Goal: Information Seeking & Learning: Compare options

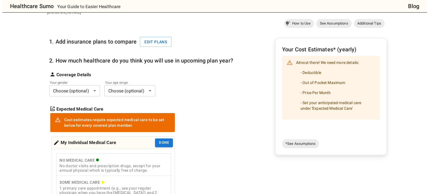
scroll to position [49, 0]
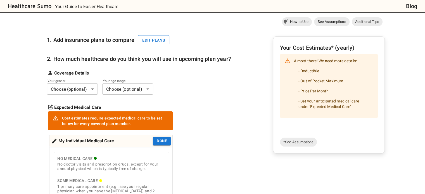
click at [153, 35] on button "Edit plans" at bounding box center [154, 40] width 32 height 10
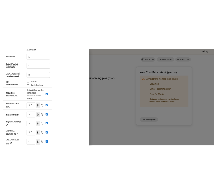
scroll to position [0, 0]
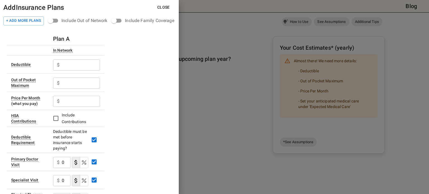
click at [80, 66] on input "text" at bounding box center [81, 64] width 38 height 11
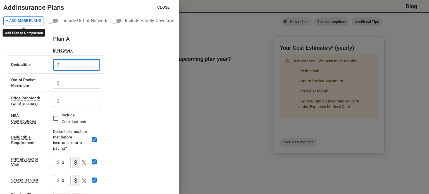
click at [38, 23] on button "+ Add More Plans" at bounding box center [23, 20] width 40 height 9
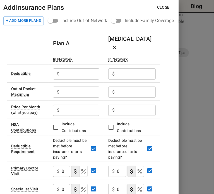
click at [71, 68] on input "text" at bounding box center [81, 73] width 38 height 11
type input "1850"
click at [110, 71] on div "$ ​" at bounding box center [131, 73] width 47 height 15
click at [118, 68] on input "text" at bounding box center [136, 73] width 39 height 11
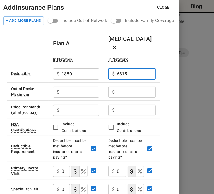
type input "6815"
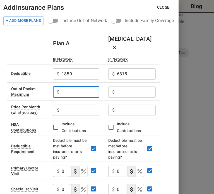
click at [77, 87] on input "text" at bounding box center [81, 92] width 38 height 11
type input "11440"
click at [118, 87] on input "text" at bounding box center [136, 92] width 39 height 11
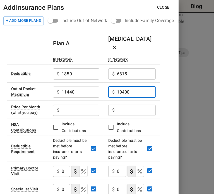
type input "10400"
click at [73, 105] on input "text" at bounding box center [81, 110] width 38 height 11
click at [71, 105] on input "text" at bounding box center [81, 110] width 38 height 11
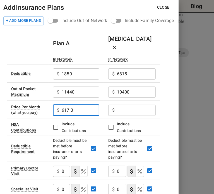
type input "617.3"
click at [119, 105] on input "text" at bounding box center [136, 110] width 39 height 11
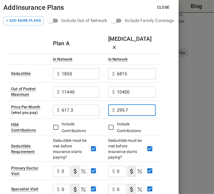
type input "295.7"
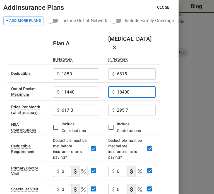
click at [136, 87] on input "10400" at bounding box center [136, 92] width 39 height 11
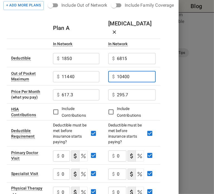
scroll to position [16, 0]
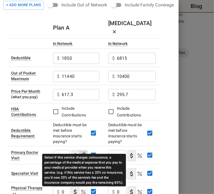
click at [82, 152] on icon "Select if this service charges coinsurance, a percentage of the medical expense…" at bounding box center [83, 155] width 7 height 7
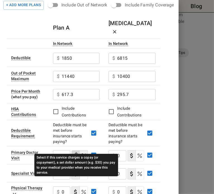
click at [59, 150] on div "Select if this service charges a copay (or copayment), a set dollar amount (e.g…" at bounding box center [76, 163] width 84 height 26
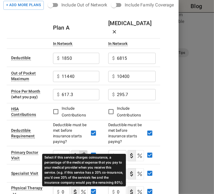
click at [83, 154] on icon "Select if this service charges coinsurance, a percentage of the medical expense…" at bounding box center [83, 156] width 4 height 4
type button "COINSURANCE"
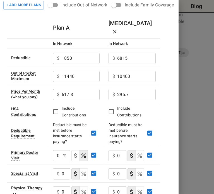
click at [57, 150] on input "0" at bounding box center [57, 155] width 8 height 11
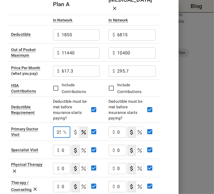
scroll to position [41, 0]
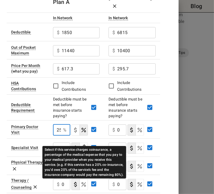
type input "25"
click at [83, 145] on icon "Select if this service charges coinsurance, a percentage of the medical expense…" at bounding box center [83, 148] width 7 height 7
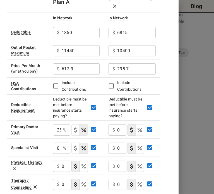
click at [59, 143] on input "0" at bounding box center [57, 148] width 8 height 11
type input "25"
click at [61, 161] on div "$ 0 ​" at bounding box center [61, 166] width 17 height 11
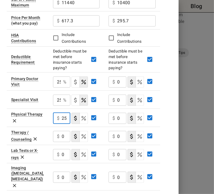
scroll to position [90, 0]
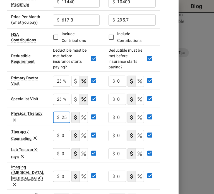
type input "25"
click at [64, 130] on input "0" at bounding box center [66, 135] width 9 height 11
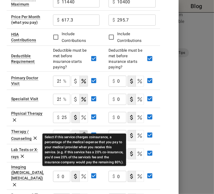
click at [83, 132] on icon "Select if this service charges coinsurance, a percentage of the medical expense…" at bounding box center [83, 135] width 7 height 7
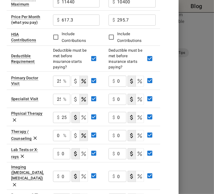
click at [57, 130] on input "0" at bounding box center [57, 135] width 8 height 11
type input "25"
click at [86, 150] on icon "Select if this service charges coinsurance, a percentage of the medical expense…" at bounding box center [83, 153] width 7 height 7
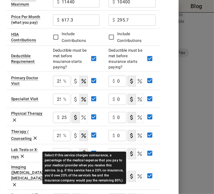
scroll to position [0, 0]
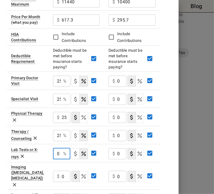
click at [60, 148] on input "0" at bounding box center [57, 153] width 8 height 11
type input "25"
click at [64, 171] on input "0" at bounding box center [66, 176] width 9 height 11
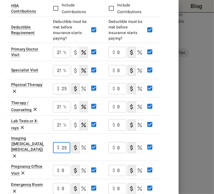
scroll to position [119, 0]
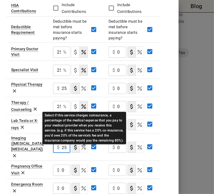
type input "25"
click at [83, 167] on icon "Select if this service charges coinsurance, a percentage of the medical expense…" at bounding box center [83, 170] width 7 height 7
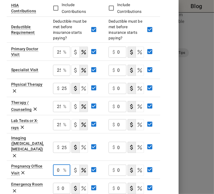
click at [56, 165] on input "0" at bounding box center [57, 170] width 8 height 11
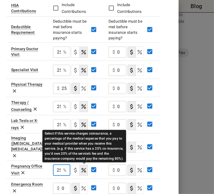
type input "25"
click at [84, 185] on icon "Select if this service charges coinsurance, a percentage of the medical expense…" at bounding box center [83, 188] width 7 height 7
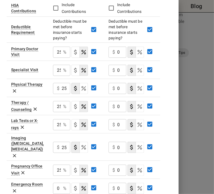
click at [57, 183] on input "0" at bounding box center [57, 188] width 8 height 11
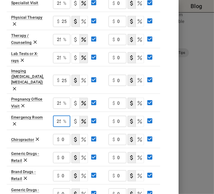
scroll to position [190, 0]
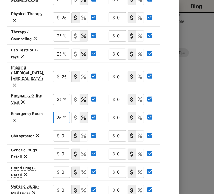
type input "25"
drag, startPoint x: 65, startPoint y: 136, endPoint x: 58, endPoint y: 138, distance: 6.8
click at [58, 148] on div "$ 0 ​" at bounding box center [61, 153] width 17 height 11
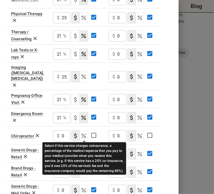
type input "25"
click at [81, 151] on icon "Select if this service charges coinsurance, a percentage of the medical expense…" at bounding box center [83, 154] width 7 height 7
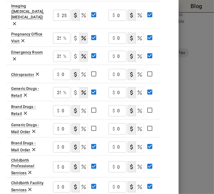
scroll to position [253, 0]
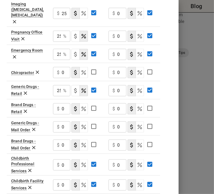
click at [86, 162] on icon "Select if this service charges coinsurance, a percentage of the medical expense…" at bounding box center [83, 165] width 7 height 7
click at [61, 159] on input "0" at bounding box center [57, 164] width 8 height 11
type input "25"
click at [63, 179] on input "0" at bounding box center [66, 184] width 9 height 11
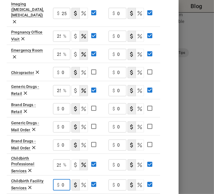
scroll to position [0, 0]
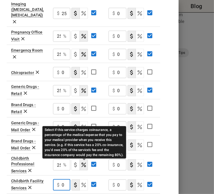
click at [82, 182] on icon "Select if this service charges coinsurance, a percentage of the medical expense…" at bounding box center [83, 185] width 7 height 7
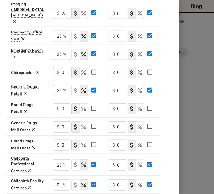
click at [58, 179] on input "0" at bounding box center [57, 184] width 8 height 11
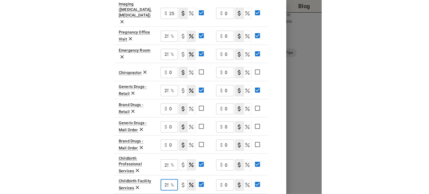
scroll to position [0, 0]
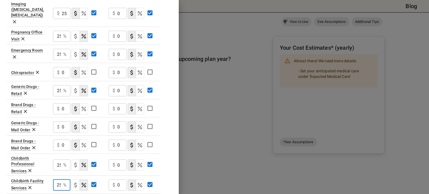
type input "25"
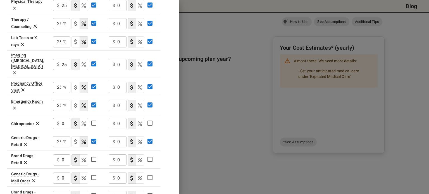
scroll to position [200, 0]
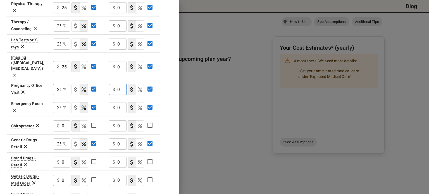
drag, startPoint x: 122, startPoint y: 68, endPoint x: 115, endPoint y: 71, distance: 7.6
click at [115, 84] on div "$ 0 ​" at bounding box center [118, 89] width 18 height 11
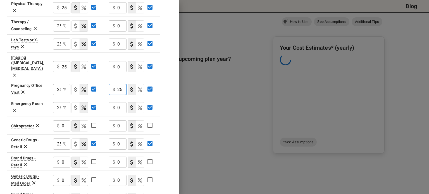
scroll to position [0, 0]
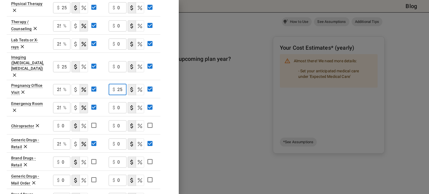
type input "25"
drag, startPoint x: 121, startPoint y: 91, endPoint x: 113, endPoint y: 92, distance: 7.7
click at [113, 102] on div "$ 0 ​" at bounding box center [118, 107] width 18 height 11
click at [120, 84] on input "25" at bounding box center [121, 89] width 9 height 11
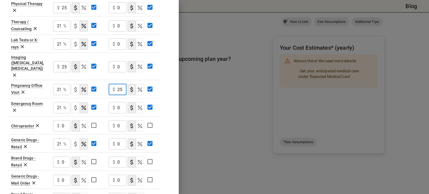
click at [119, 102] on input "0" at bounding box center [121, 107] width 9 height 11
drag, startPoint x: 119, startPoint y: 90, endPoint x: 115, endPoint y: 95, distance: 6.3
click at [115, 100] on div "$ 0 ​" at bounding box center [118, 107] width 18 height 15
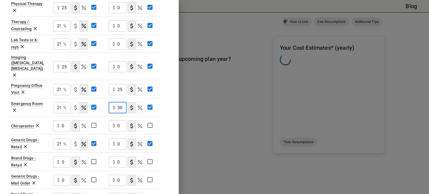
scroll to position [0, 3]
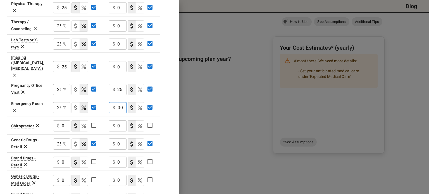
type input "300"
click at [117, 120] on div "$ 0 ​" at bounding box center [118, 125] width 18 height 11
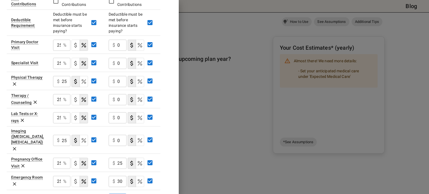
scroll to position [126, 0]
drag, startPoint x: 119, startPoint y: 35, endPoint x: 123, endPoint y: 35, distance: 4.8
click at [123, 40] on input "0" at bounding box center [121, 45] width 9 height 11
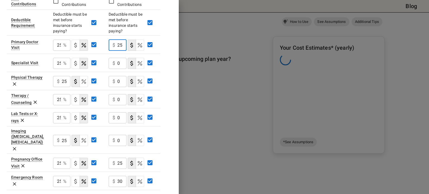
scroll to position [0, 0]
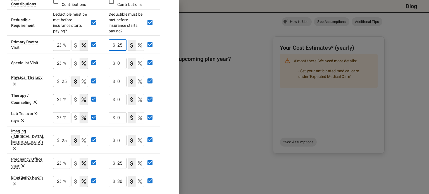
type input "25"
drag, startPoint x: 122, startPoint y: 51, endPoint x: 116, endPoint y: 54, distance: 6.4
click at [116, 58] on div "$ 0 ​" at bounding box center [118, 63] width 18 height 11
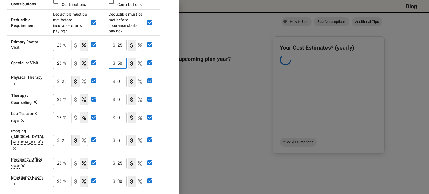
scroll to position [0, 0]
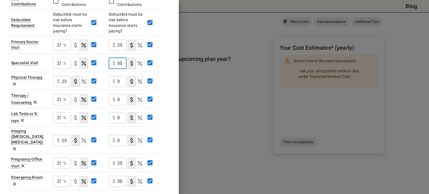
type input "50"
drag, startPoint x: 118, startPoint y: 70, endPoint x: 124, endPoint y: 69, distance: 6.2
click at [124, 76] on input "0" at bounding box center [121, 81] width 9 height 11
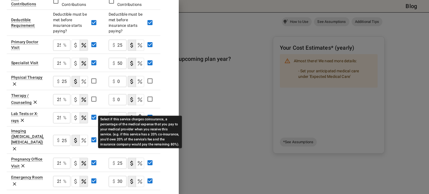
click at [137, 114] on icon "Select if this service charges coinsurance, a percentage of the medical expense…" at bounding box center [139, 117] width 7 height 7
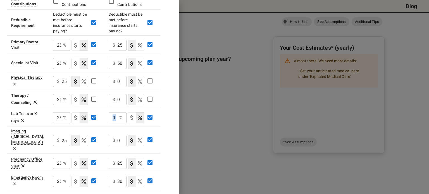
drag, startPoint x: 117, startPoint y: 109, endPoint x: 110, endPoint y: 110, distance: 7.3
click at [110, 112] on div "0 % ​" at bounding box center [118, 117] width 18 height 11
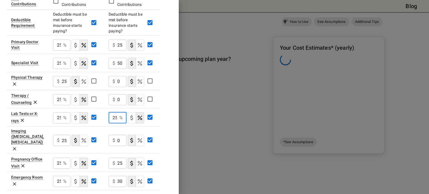
scroll to position [0, 1]
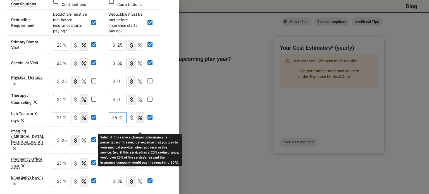
type input "25"
click at [138, 137] on icon "Select if this service charges coinsurance, a percentage of the medical expense…" at bounding box center [139, 140] width 7 height 7
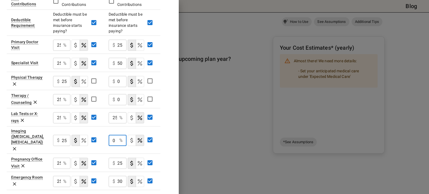
drag, startPoint x: 117, startPoint y: 126, endPoint x: 104, endPoint y: 129, distance: 13.5
click at [104, 129] on tr "Imaging ([MEDICAL_DATA], [MEDICAL_DATA][GEOGRAPHIC_DATA]) $ 25 ​ 0 % ​" at bounding box center [84, 139] width 154 height 27
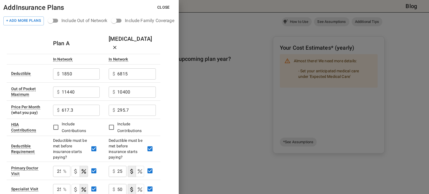
type input "25"
click at [96, 39] on div "Plan A" at bounding box center [76, 43] width 47 height 9
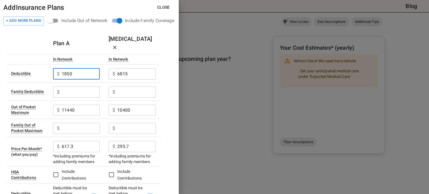
drag, startPoint x: 81, startPoint y: 64, endPoint x: 47, endPoint y: 67, distance: 34.0
click at [47, 67] on tr "Deductible $ 1850 ​ $ 6815 ​" at bounding box center [84, 73] width 154 height 18
click at [65, 87] on input "text" at bounding box center [81, 92] width 38 height 11
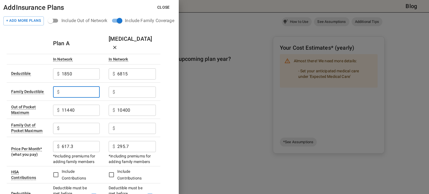
paste input "1850"
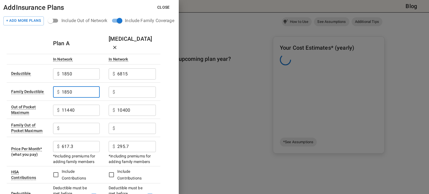
type input "1850"
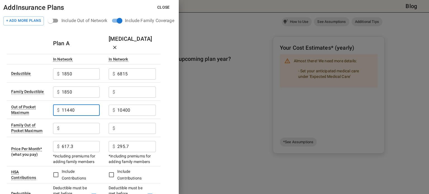
drag, startPoint x: 76, startPoint y: 104, endPoint x: 56, endPoint y: 106, distance: 21.1
click at [56, 106] on div "$ 11440 ​" at bounding box center [76, 110] width 47 height 11
click at [65, 123] on input "text" at bounding box center [81, 128] width 38 height 11
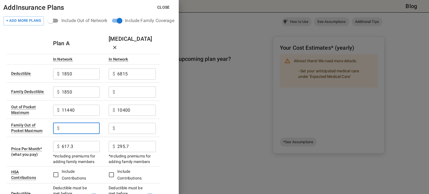
paste input "11440"
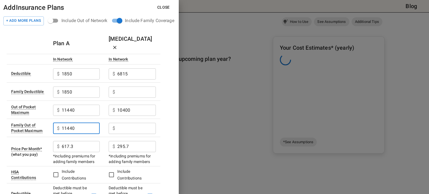
type input "11440"
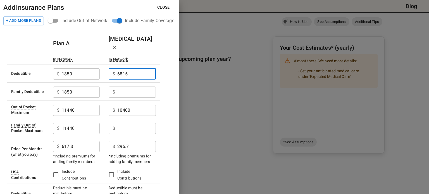
drag, startPoint x: 137, startPoint y: 66, endPoint x: 109, endPoint y: 72, distance: 29.0
click at [109, 72] on td "$ 6815 ​" at bounding box center [132, 73] width 56 height 18
click at [120, 87] on input "text" at bounding box center [136, 92] width 39 height 11
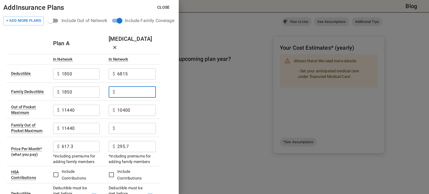
paste input "6815"
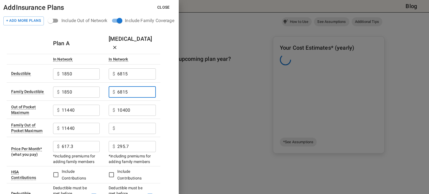
type input "6815"
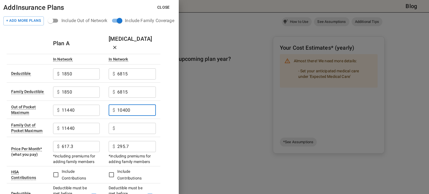
drag, startPoint x: 135, startPoint y: 104, endPoint x: 105, endPoint y: 108, distance: 30.4
click at [105, 108] on td "$ 10400 ​" at bounding box center [132, 109] width 56 height 18
click at [124, 123] on input "text" at bounding box center [136, 128] width 39 height 11
paste input "10400"
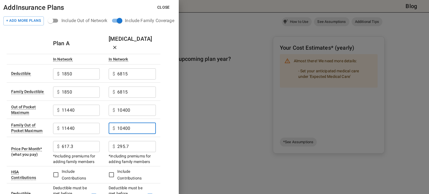
type input "10400"
click at [162, 10] on button "Close" at bounding box center [163, 7] width 21 height 10
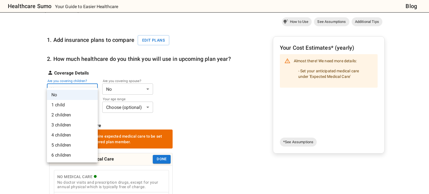
click at [75, 115] on li "2 children" at bounding box center [72, 115] width 51 height 10
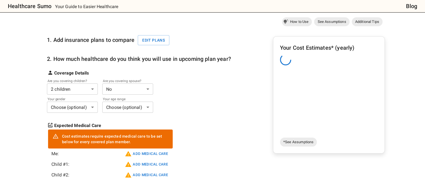
click at [119, 84] on body "Healthcare Sumo Your Guide to Easier Healthcare Blog Health Insurance Calculato…" at bounding box center [212, 184] width 425 height 467
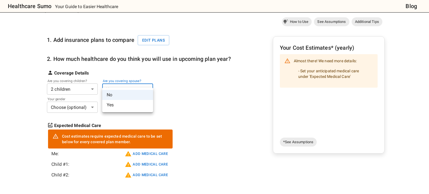
click at [114, 106] on li "Yes" at bounding box center [127, 105] width 51 height 10
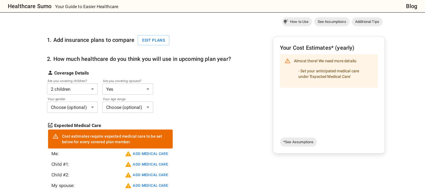
click at [87, 99] on body "Healthcare Sumo Your Guide to Easier Healthcare Blog Health Insurance Calculato…" at bounding box center [212, 189] width 425 height 477
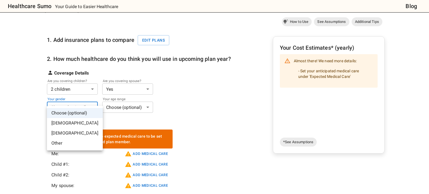
click at [120, 99] on div at bounding box center [214, 97] width 429 height 194
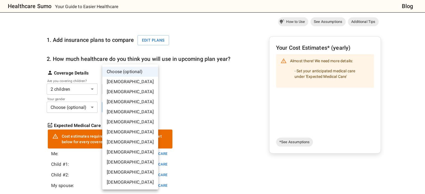
click at [120, 99] on body "Healthcare Sumo Your Guide to Easier Healthcare Blog Health Insurance Calculato…" at bounding box center [212, 189] width 425 height 477
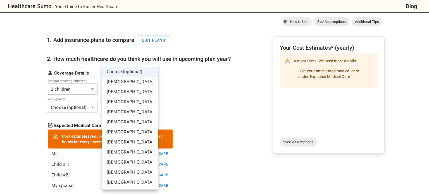
click at [117, 111] on li "[DEMOGRAPHIC_DATA]" at bounding box center [130, 112] width 56 height 10
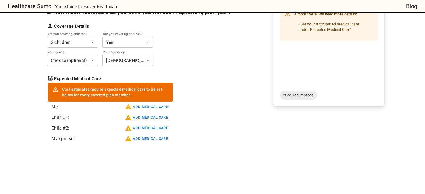
scroll to position [94, 0]
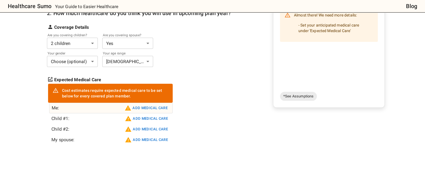
click at [139, 104] on button "Add medical care" at bounding box center [146, 108] width 46 height 9
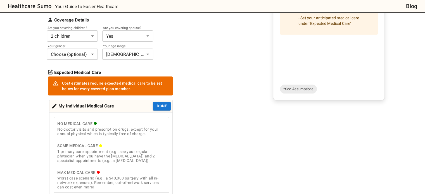
scroll to position [102, 0]
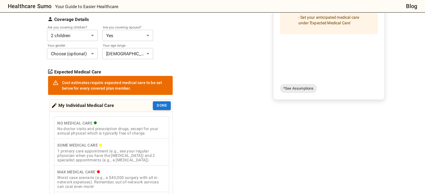
click at [122, 126] on div "No doctor visits and prescription drugs, except for your annual physical which …" at bounding box center [111, 130] width 108 height 9
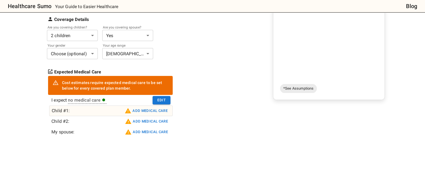
click at [146, 106] on button "Add medical care" at bounding box center [146, 110] width 46 height 9
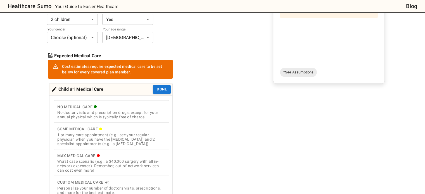
scroll to position [118, 0]
click at [129, 134] on div "1 primary care appointment (e.g., see your regular physician when you have the …" at bounding box center [111, 139] width 108 height 13
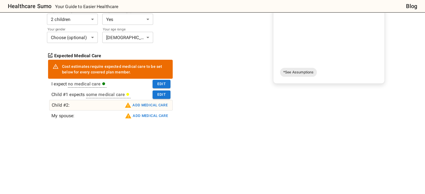
click at [144, 101] on button "Add medical care" at bounding box center [146, 105] width 46 height 9
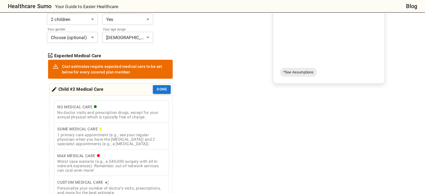
click at [138, 133] on div "1 primary care appointment (e.g., see your regular physician when you have the …" at bounding box center [111, 139] width 108 height 13
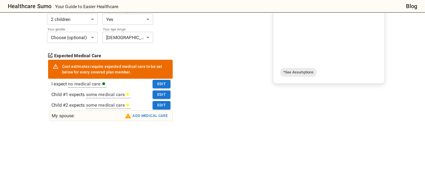
click at [145, 111] on button "Add medical care" at bounding box center [146, 115] width 46 height 9
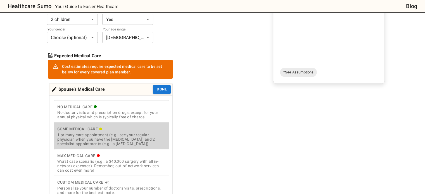
click at [139, 133] on div "1 primary care appointment (e.g., see your regular physician when you have the …" at bounding box center [111, 139] width 108 height 13
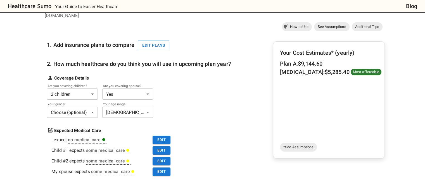
scroll to position [44, 0]
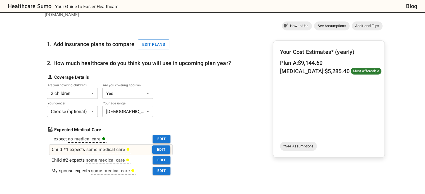
click at [163, 145] on button "Edit" at bounding box center [161, 149] width 18 height 9
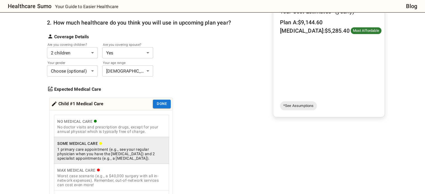
scroll to position [85, 0]
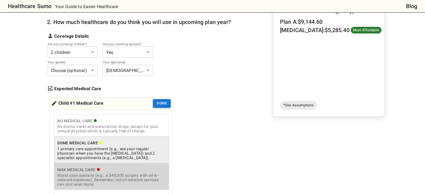
click at [127, 173] on div "Worst case scenario (e.g., a $40,000 surgery with all in-network expenses). Rem…" at bounding box center [111, 179] width 108 height 13
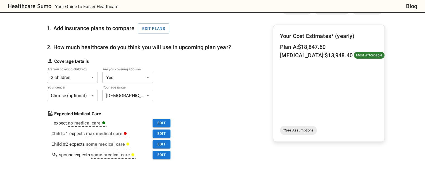
scroll to position [59, 0]
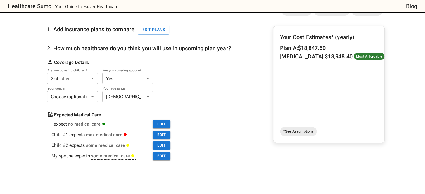
click at [243, 62] on div "1. Add insurance plans to compare Edit plans 2. How much healthcare do you thin…" at bounding box center [215, 114] width 340 height 195
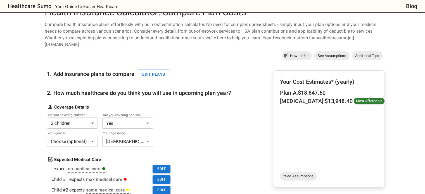
scroll to position [15, 0]
click at [152, 71] on button "Edit plans" at bounding box center [154, 74] width 32 height 10
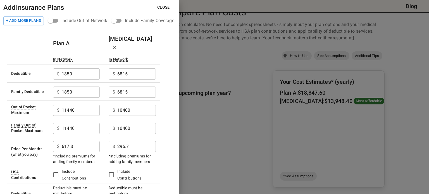
click at [233, 129] on div at bounding box center [214, 97] width 429 height 194
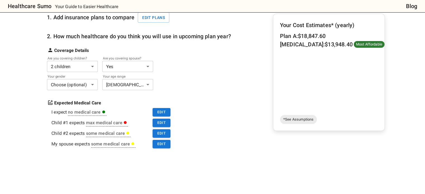
scroll to position [71, 0]
click at [160, 118] on button "Edit" at bounding box center [161, 122] width 18 height 9
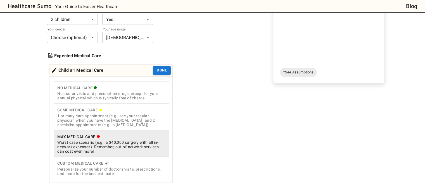
scroll to position [118, 0]
click at [135, 114] on div "1 primary care appointment (e.g., see your regular physician when you have the …" at bounding box center [111, 120] width 108 height 13
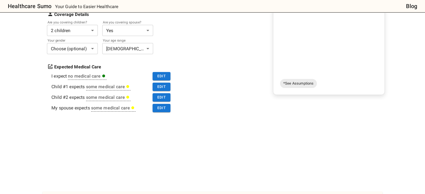
scroll to position [112, 0]
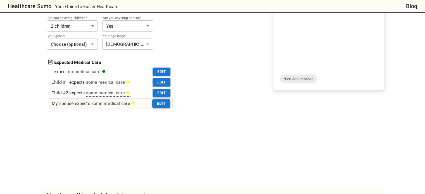
click at [161, 99] on button "Edit" at bounding box center [161, 103] width 18 height 9
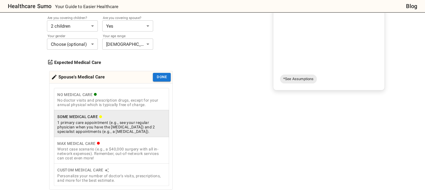
click at [129, 174] on div "Personalize your number of doctor's visits, prescriptions, and more for the bes…" at bounding box center [111, 178] width 108 height 9
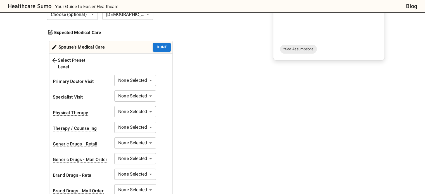
scroll to position [142, 0]
click at [160, 44] on button "Done" at bounding box center [162, 47] width 18 height 9
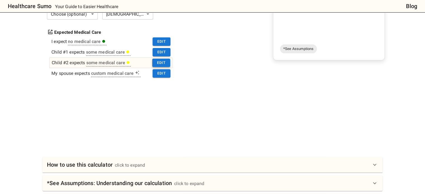
click at [159, 59] on button "Edit" at bounding box center [161, 63] width 18 height 9
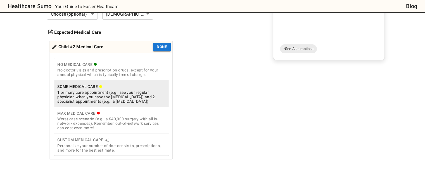
click at [123, 136] on div "Custom Medical Care" at bounding box center [111, 139] width 108 height 7
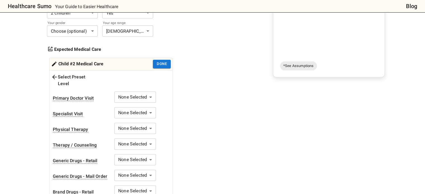
scroll to position [124, 0]
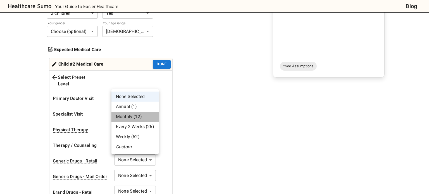
click at [128, 119] on li "Monthly (12)" at bounding box center [134, 117] width 47 height 10
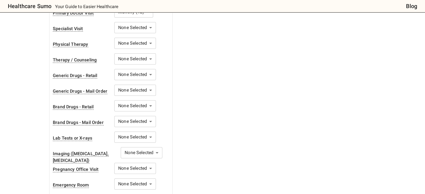
scroll to position [234, 0]
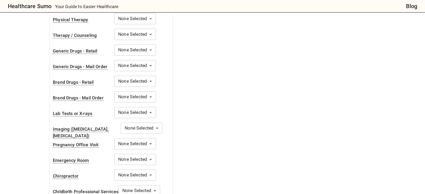
click at [125, 147] on body "Healthcare Sumo Your Guide to Easier Healthcare Blog Health Insurance Calculato…" at bounding box center [212, 107] width 425 height 683
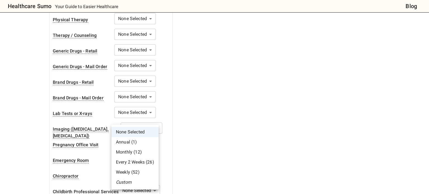
click at [124, 142] on li "Annual (1)" at bounding box center [134, 142] width 47 height 10
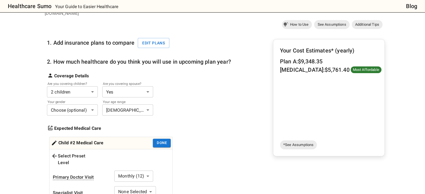
scroll to position [45, 0]
click at [156, 139] on button "Done" at bounding box center [162, 143] width 18 height 9
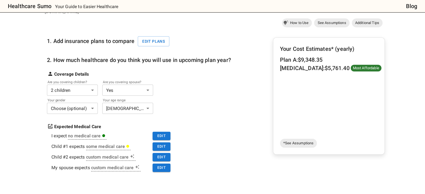
scroll to position [59, 0]
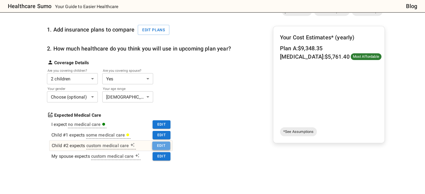
click at [157, 142] on button "Edit" at bounding box center [161, 146] width 18 height 9
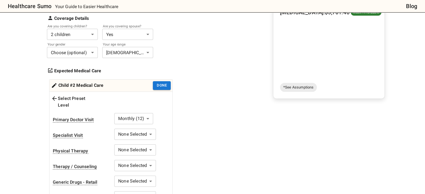
scroll to position [104, 0]
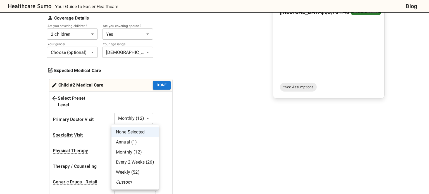
click at [129, 153] on li "Monthly (12)" at bounding box center [134, 152] width 47 height 10
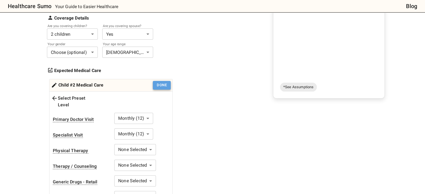
click at [166, 81] on button "Done" at bounding box center [162, 85] width 18 height 9
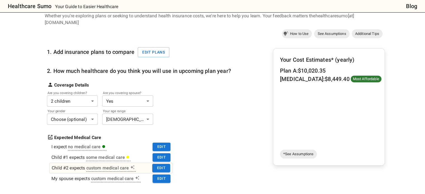
scroll to position [37, 0]
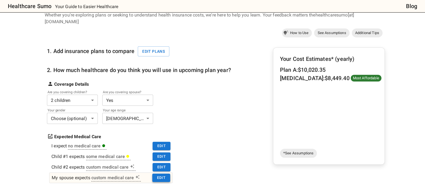
click at [157, 174] on button "Edit" at bounding box center [161, 178] width 18 height 9
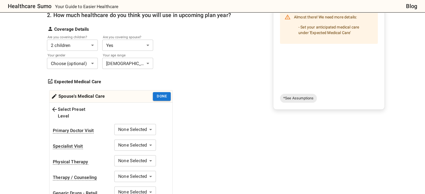
scroll to position [92, 0]
click at [70, 106] on div "Select Preset Level" at bounding box center [74, 112] width 46 height 13
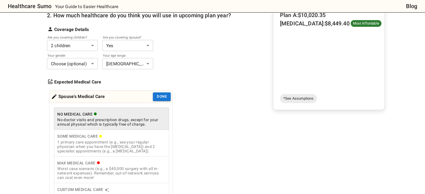
click at [82, 140] on div "1 primary care appointment (e.g., see your regular physician when you have the …" at bounding box center [111, 146] width 108 height 13
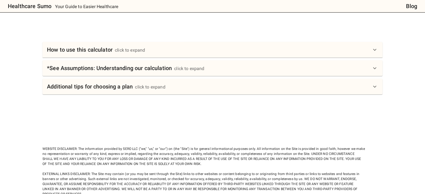
scroll to position [254, 0]
